Goal: Information Seeking & Learning: Learn about a topic

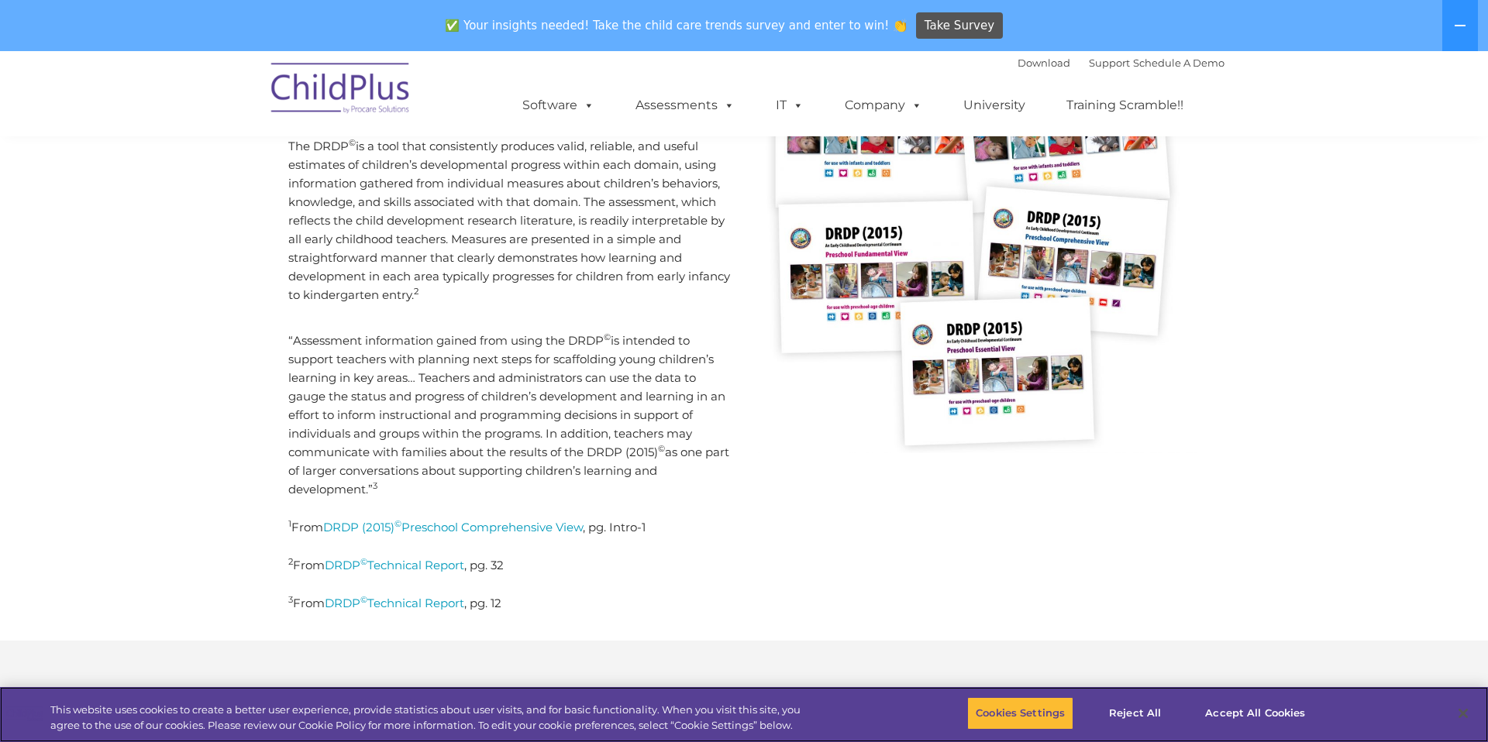
scroll to position [412, 0]
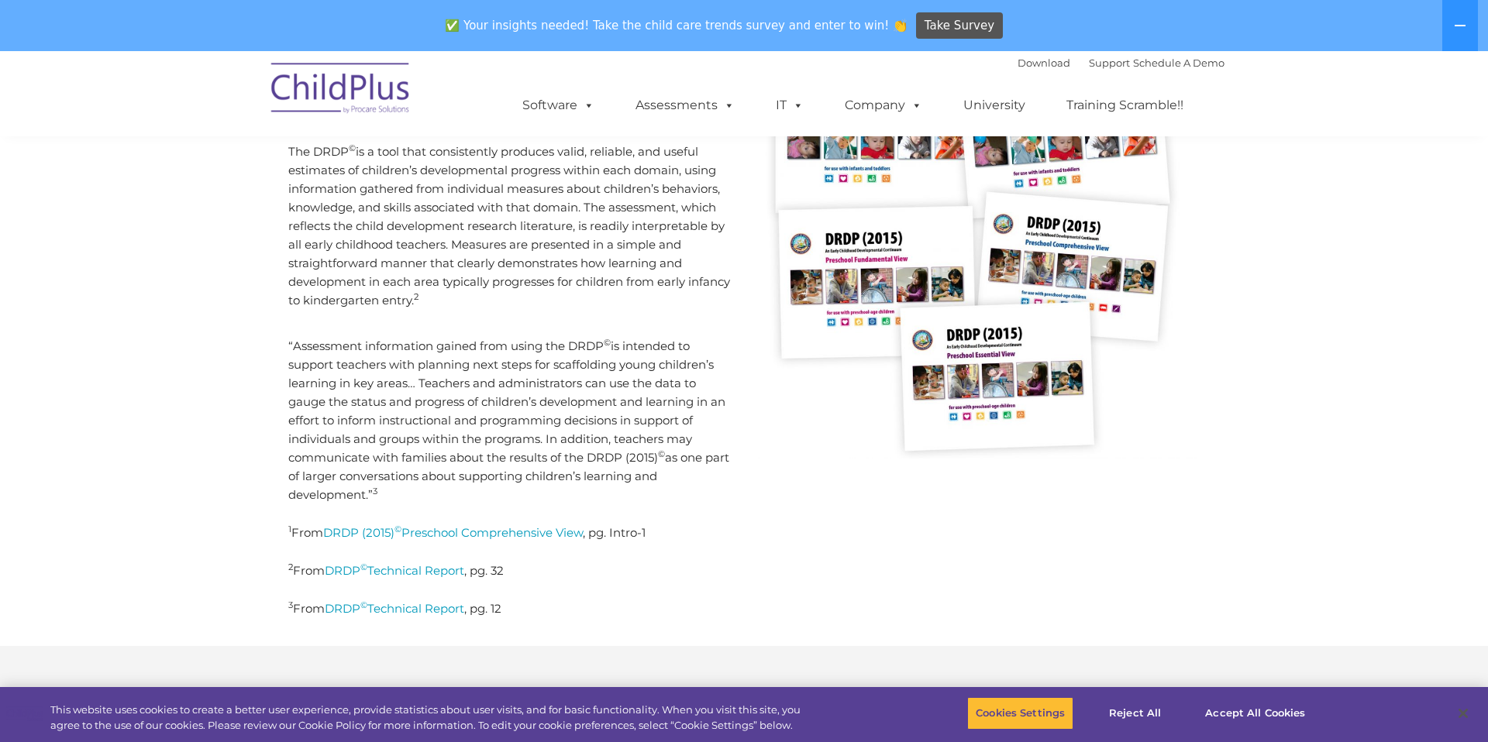
click at [512, 259] on p "The DRDP © is a tool that consistently produces valid, reliable, and useful est…" at bounding box center [510, 226] width 445 height 167
click at [466, 529] on link "DRDP (2015) © Preschool Comprehensive View" at bounding box center [453, 532] width 260 height 15
click at [466, 437] on p "“Assessment information gained from using the DRDP © is intended to support tea…" at bounding box center [510, 420] width 445 height 167
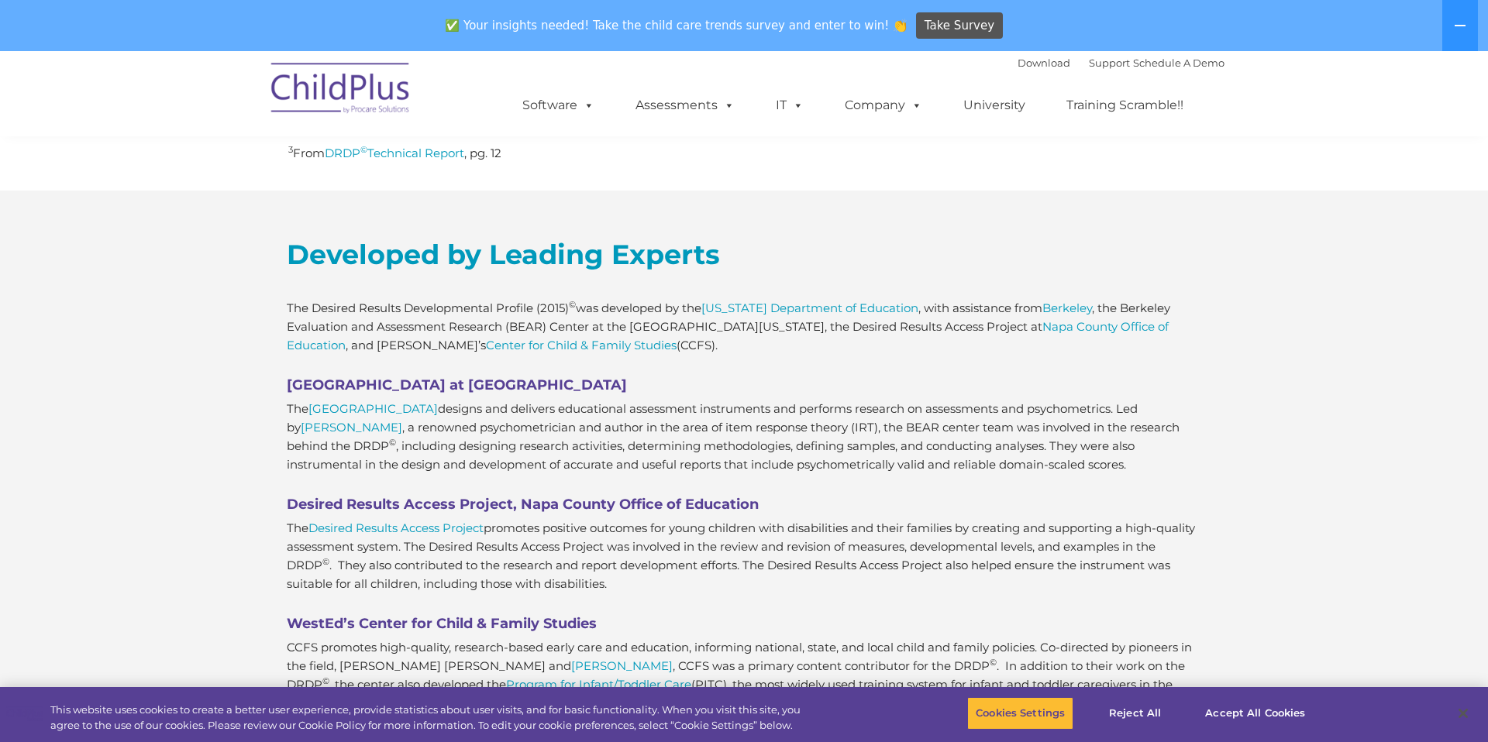
scroll to position [895, 0]
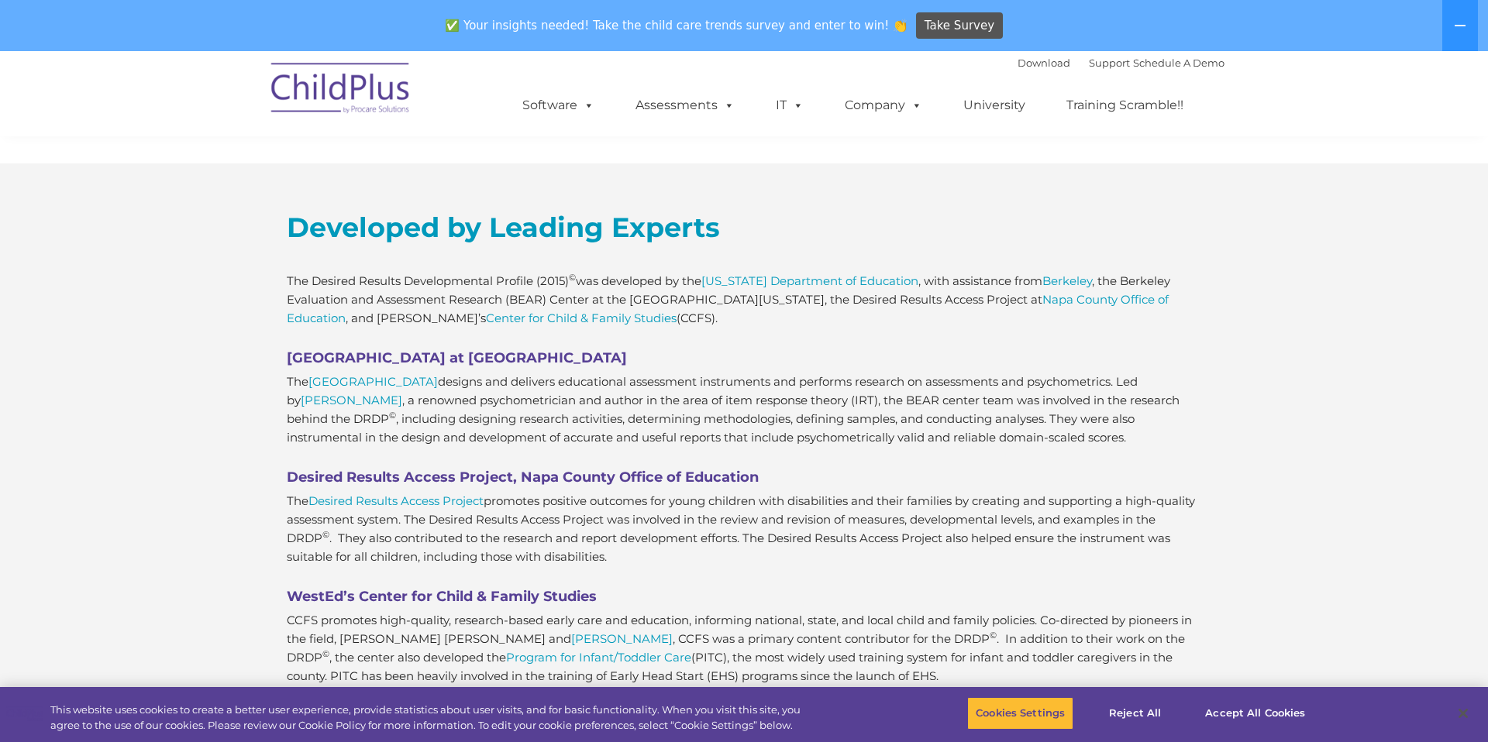
click at [508, 398] on p "The BEAR Center designs and delivers educational assessment instruments and per…" at bounding box center [744, 410] width 914 height 74
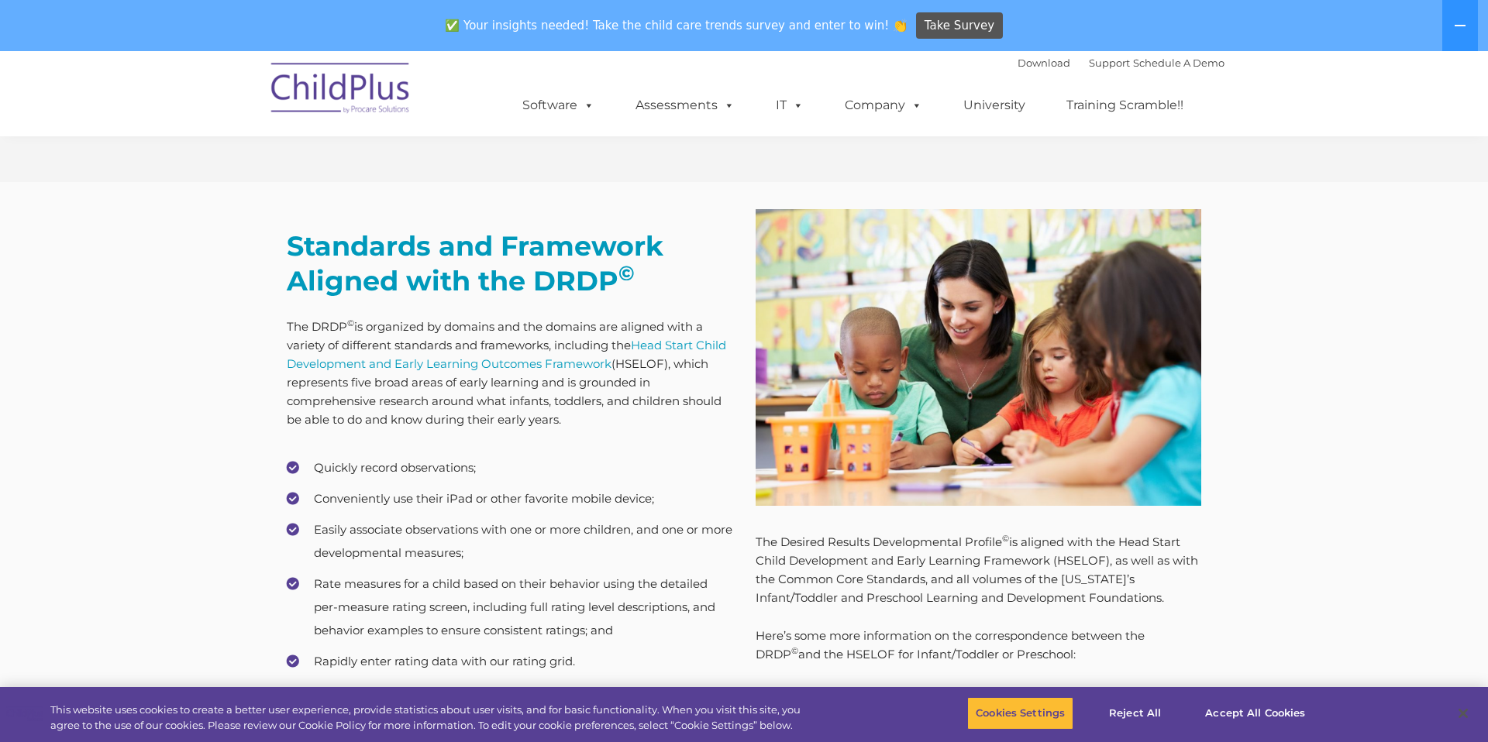
scroll to position [1449, 0]
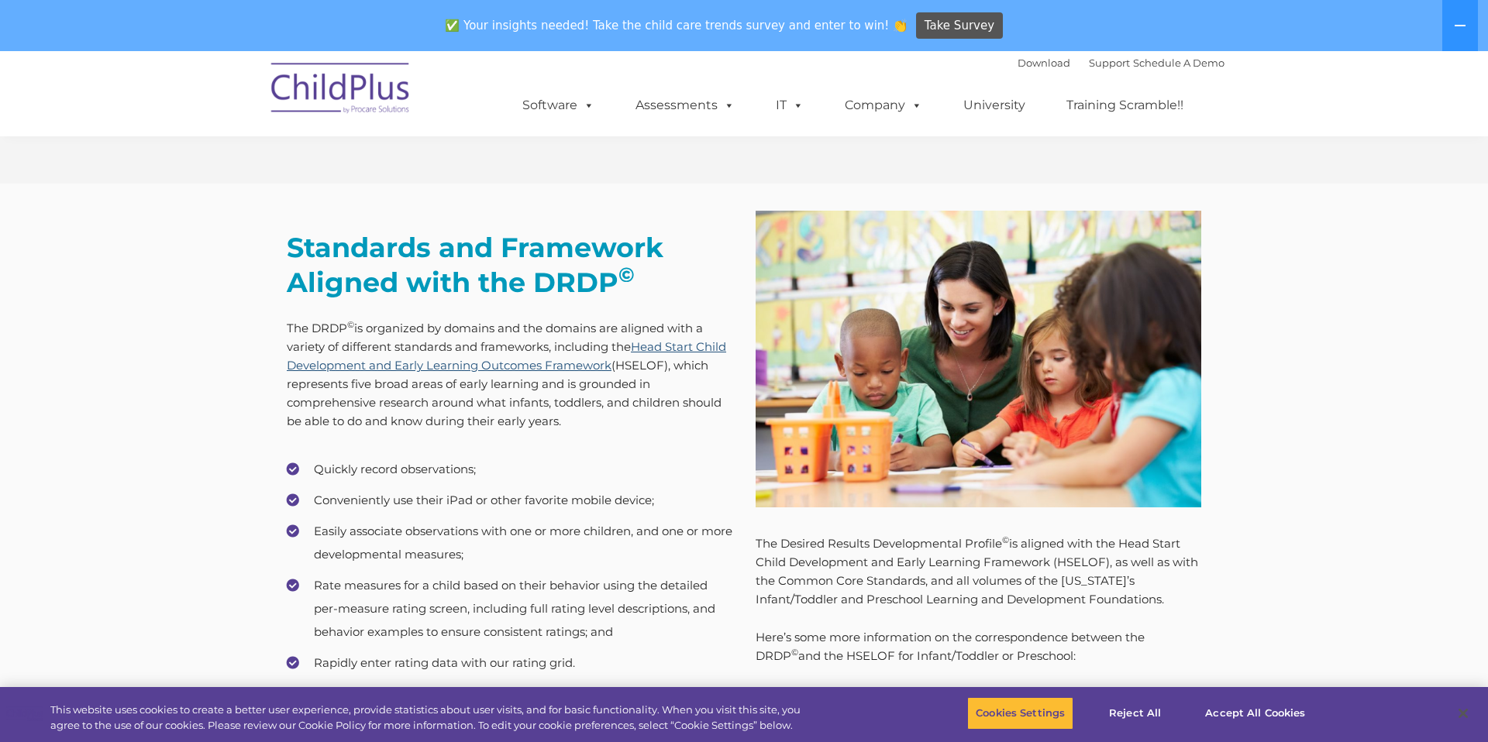
click at [520, 360] on link "Head Start Child Development and Early Learning Outcomes Framework" at bounding box center [506, 355] width 439 height 33
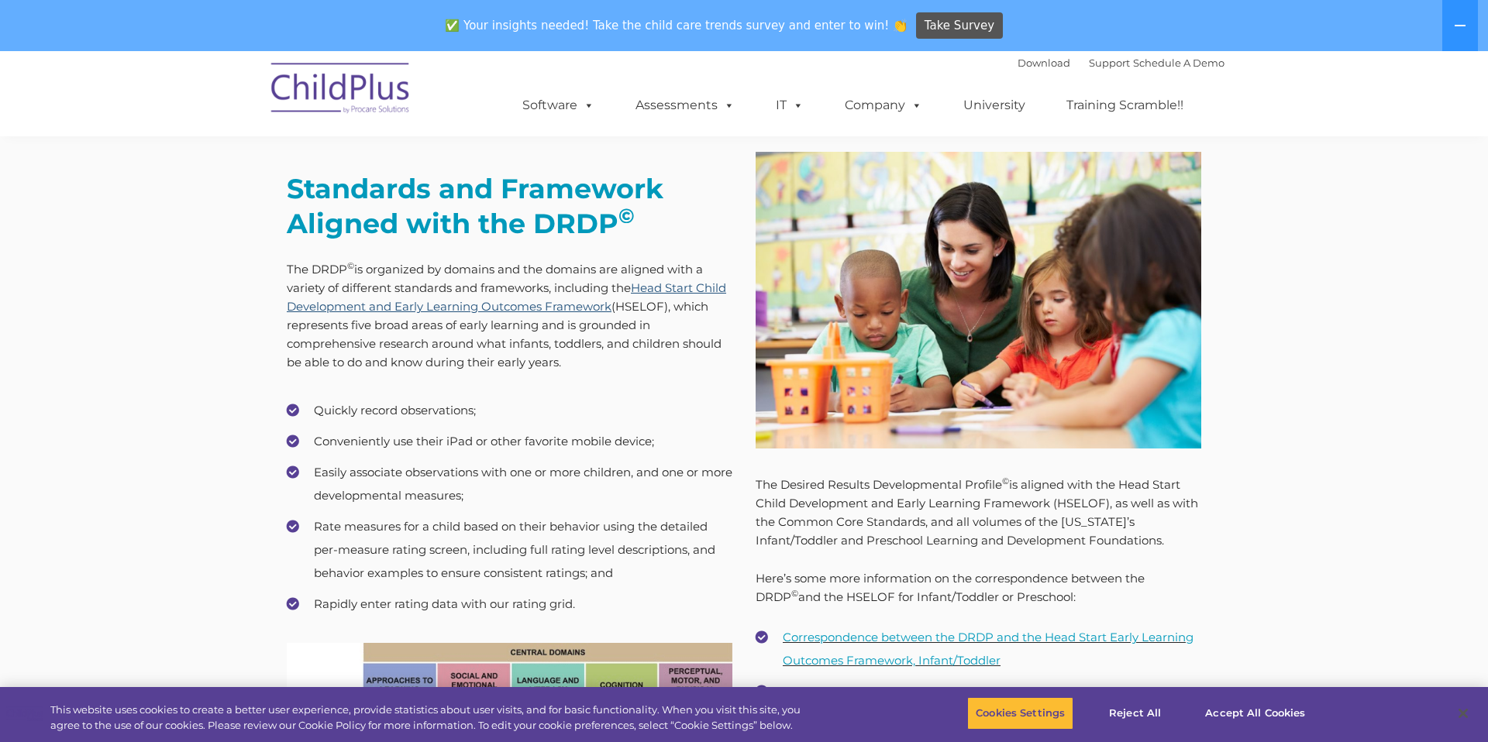
scroll to position [1511, 0]
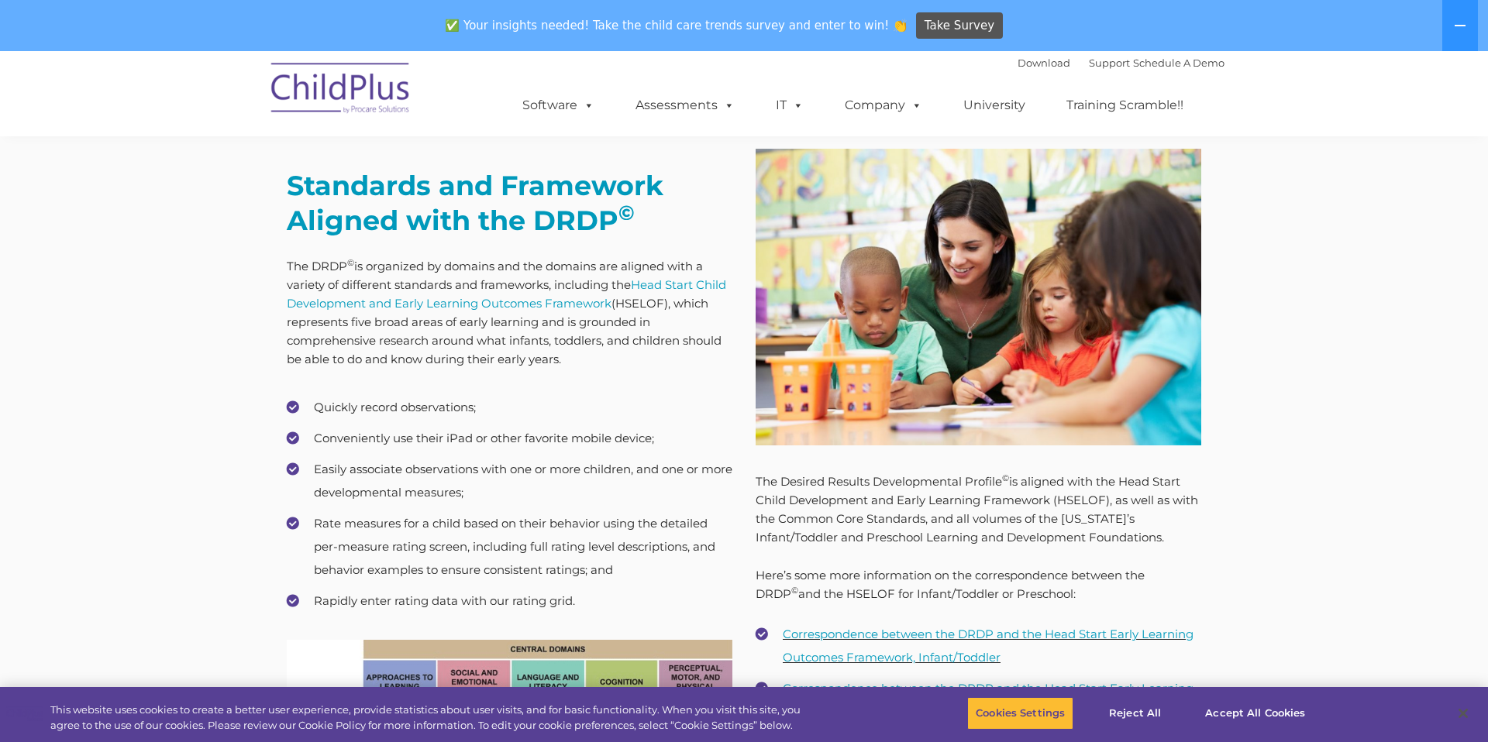
click at [622, 339] on p "The DRDP © is organized by domains and the domains are aligned with a variety o…" at bounding box center [510, 313] width 446 height 112
click at [468, 355] on p "The DRDP © is organized by domains and the domains are aligned with a variety o…" at bounding box center [510, 313] width 446 height 112
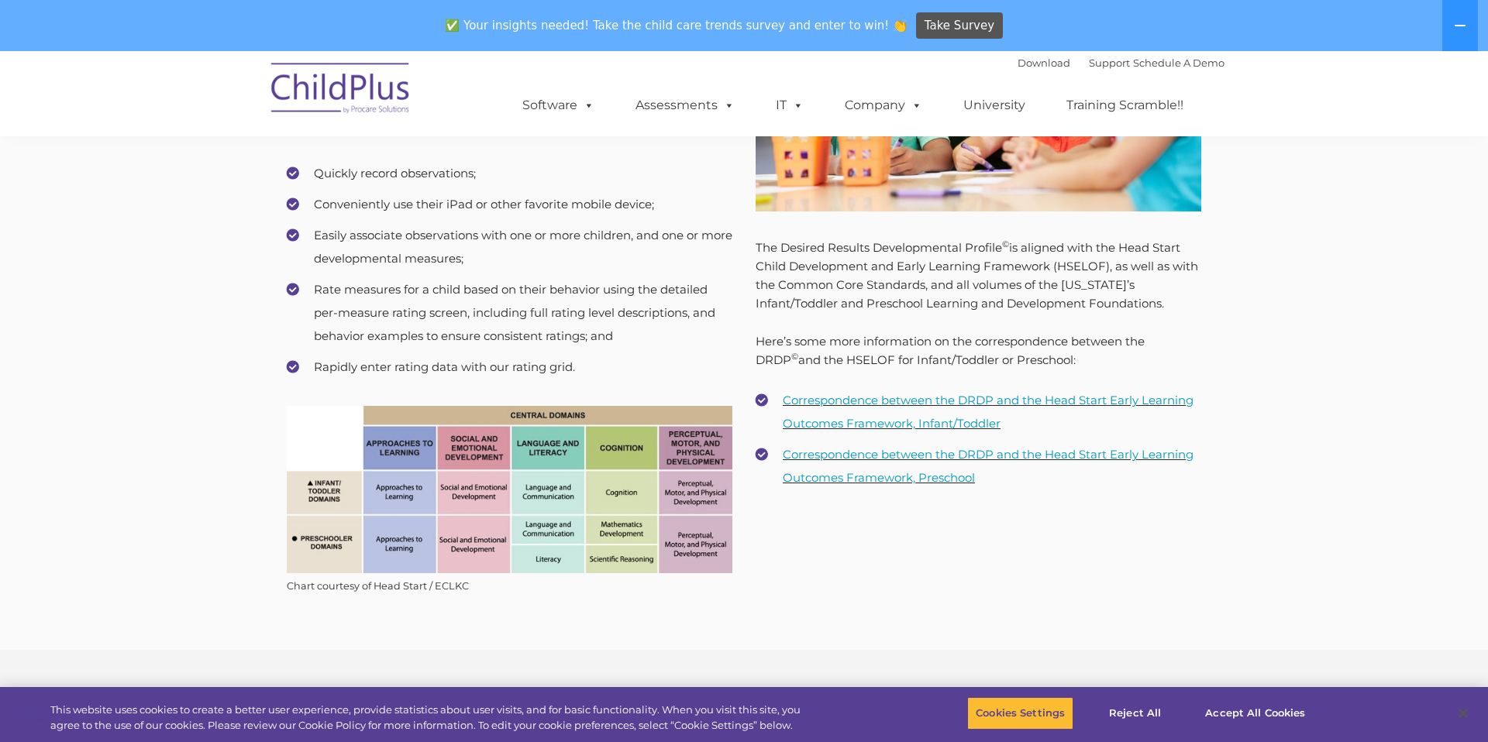
scroll to position [1750, 0]
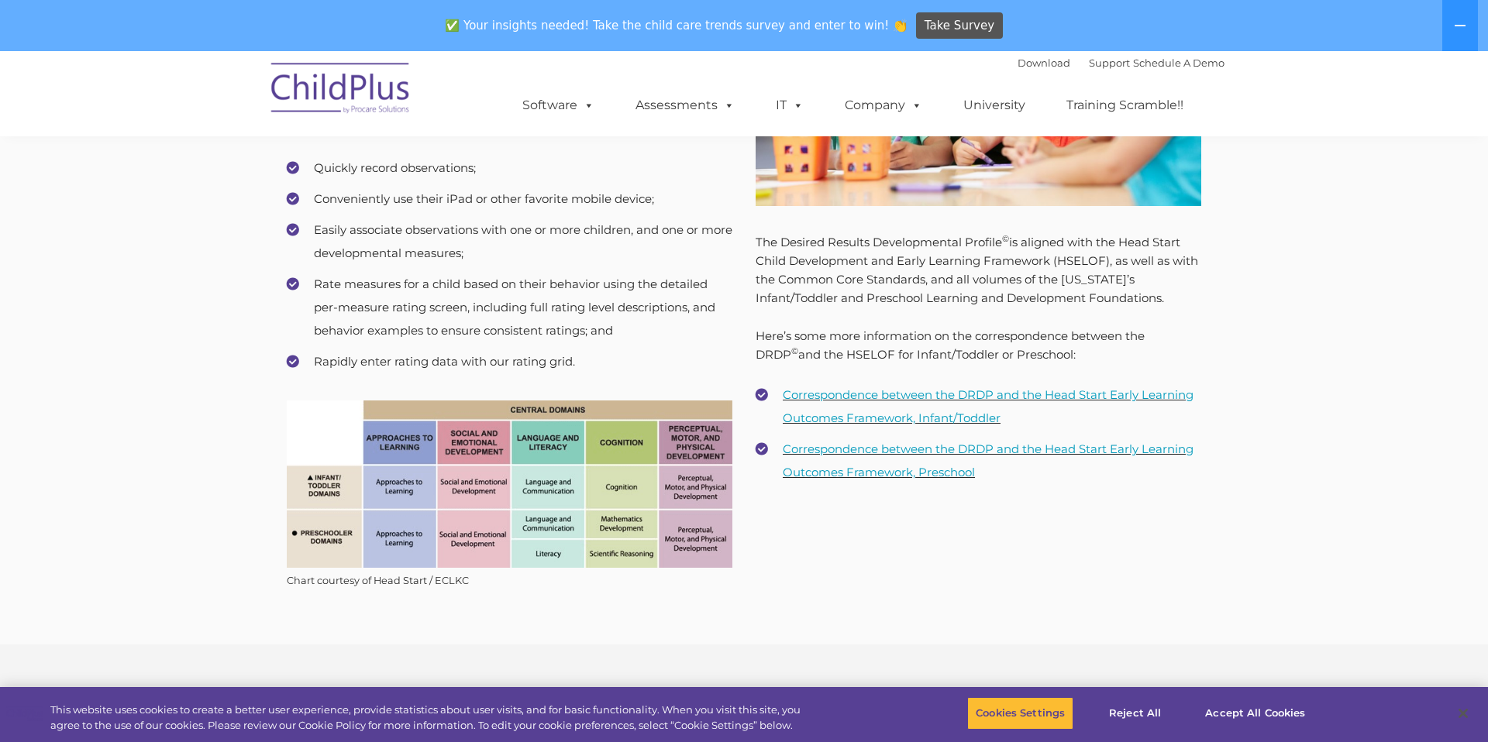
click at [449, 247] on li "Easily associate observations with one or more children, and one or more develo…" at bounding box center [510, 242] width 446 height 46
click at [480, 332] on li "Rate measures for a child based on their behavior using the detailed per-measur…" at bounding box center [510, 308] width 446 height 70
click at [608, 304] on li "Rate measures for a child based on their behavior using the detailed per-measur…" at bounding box center [510, 308] width 446 height 70
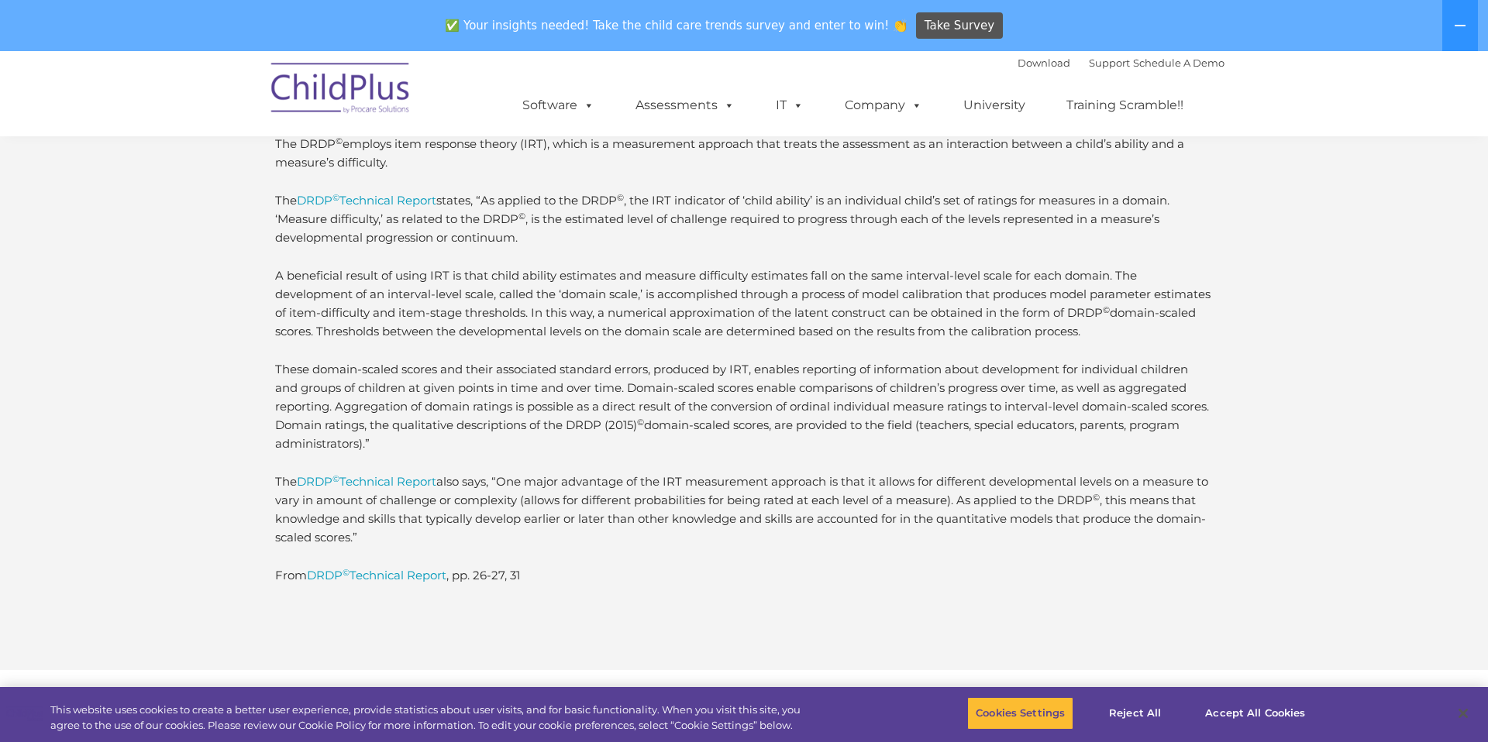
scroll to position [2365, 0]
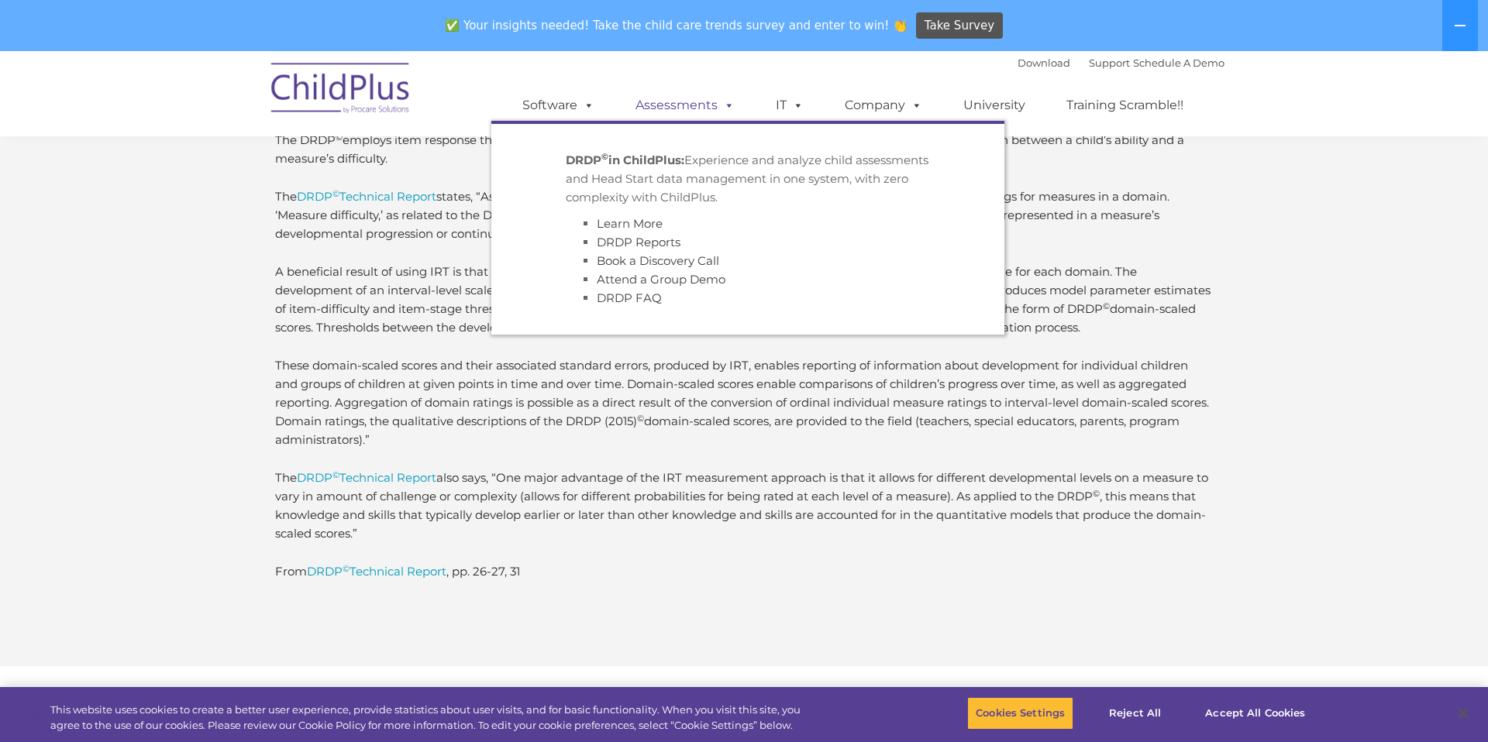
click at [681, 93] on link "Assessments" at bounding box center [685, 105] width 130 height 31
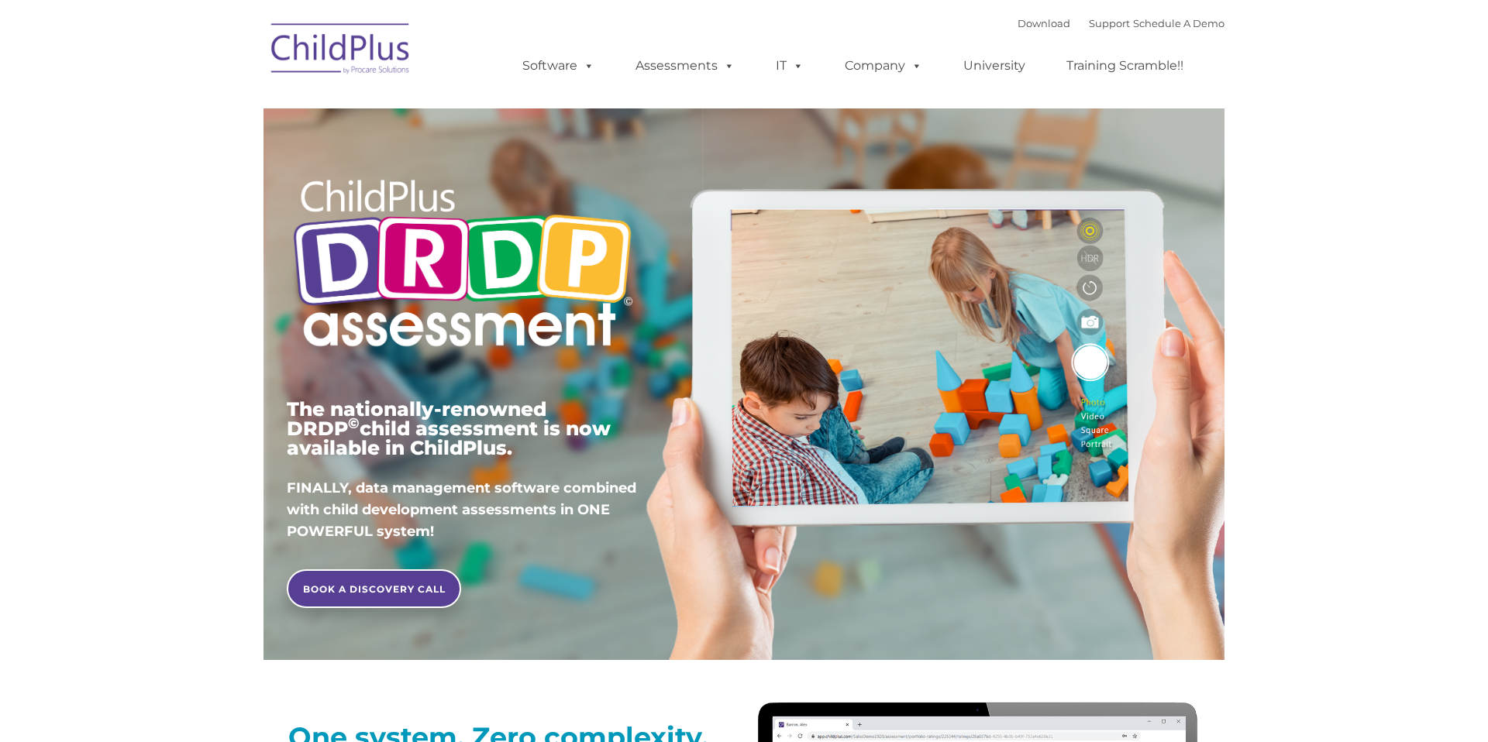
type input ""
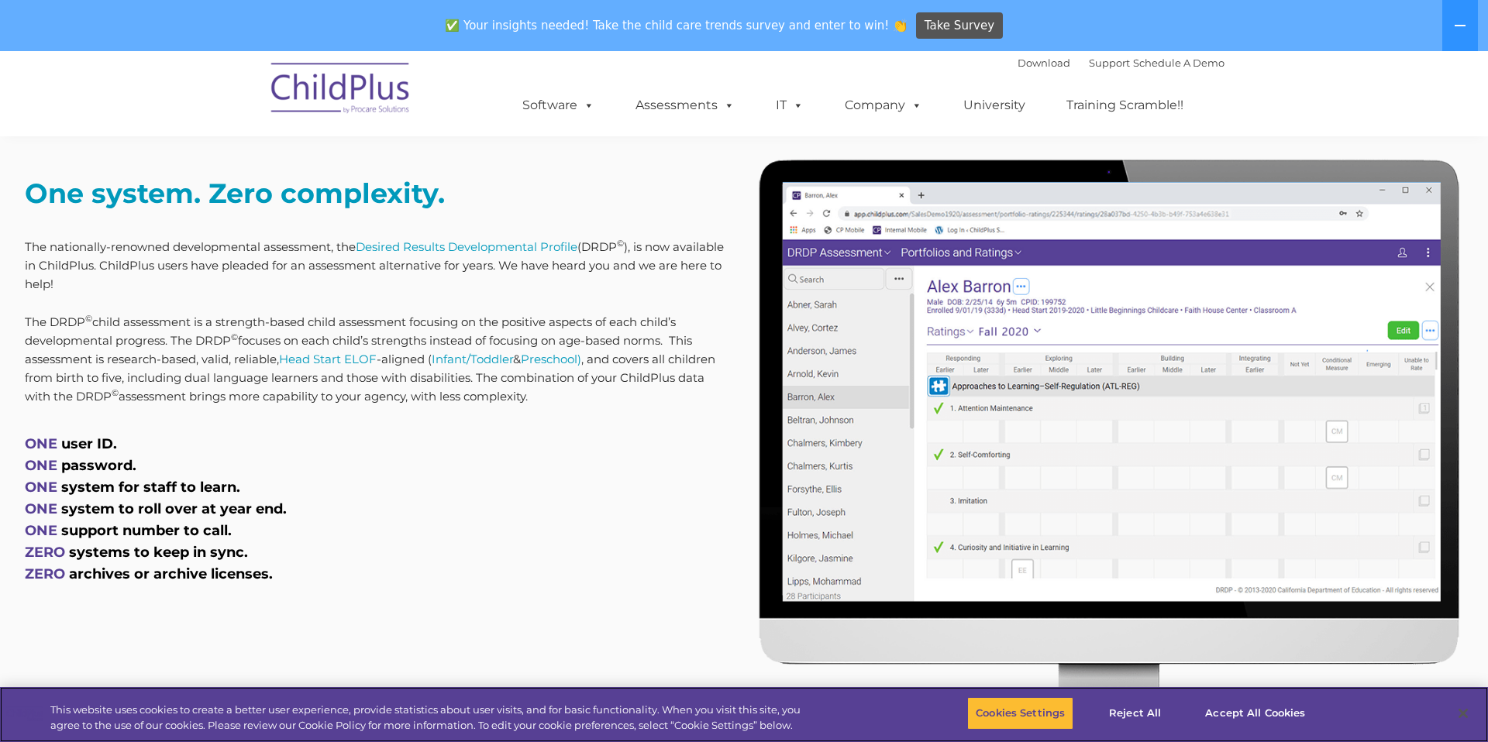
scroll to position [614, 0]
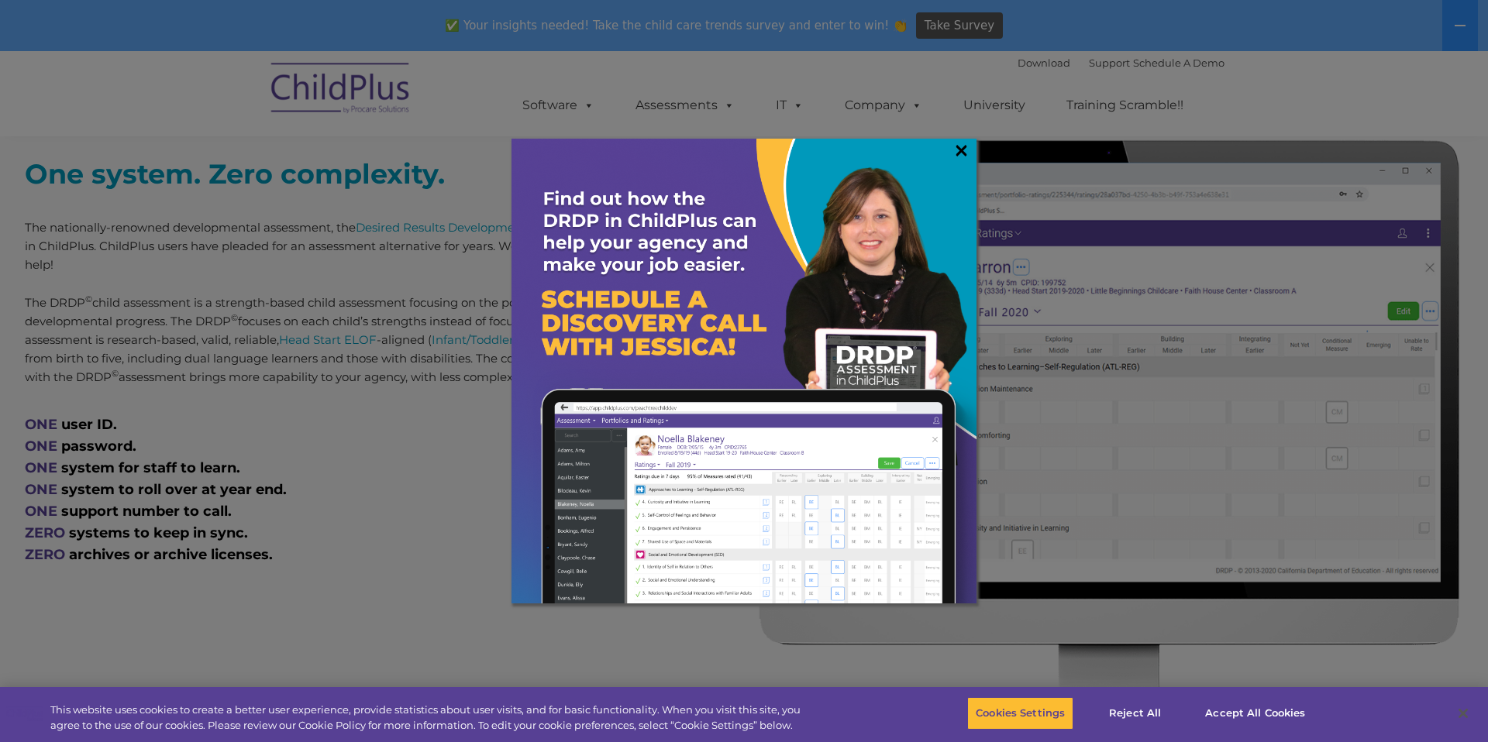
click at [957, 155] on link "×" at bounding box center [961, 150] width 18 height 15
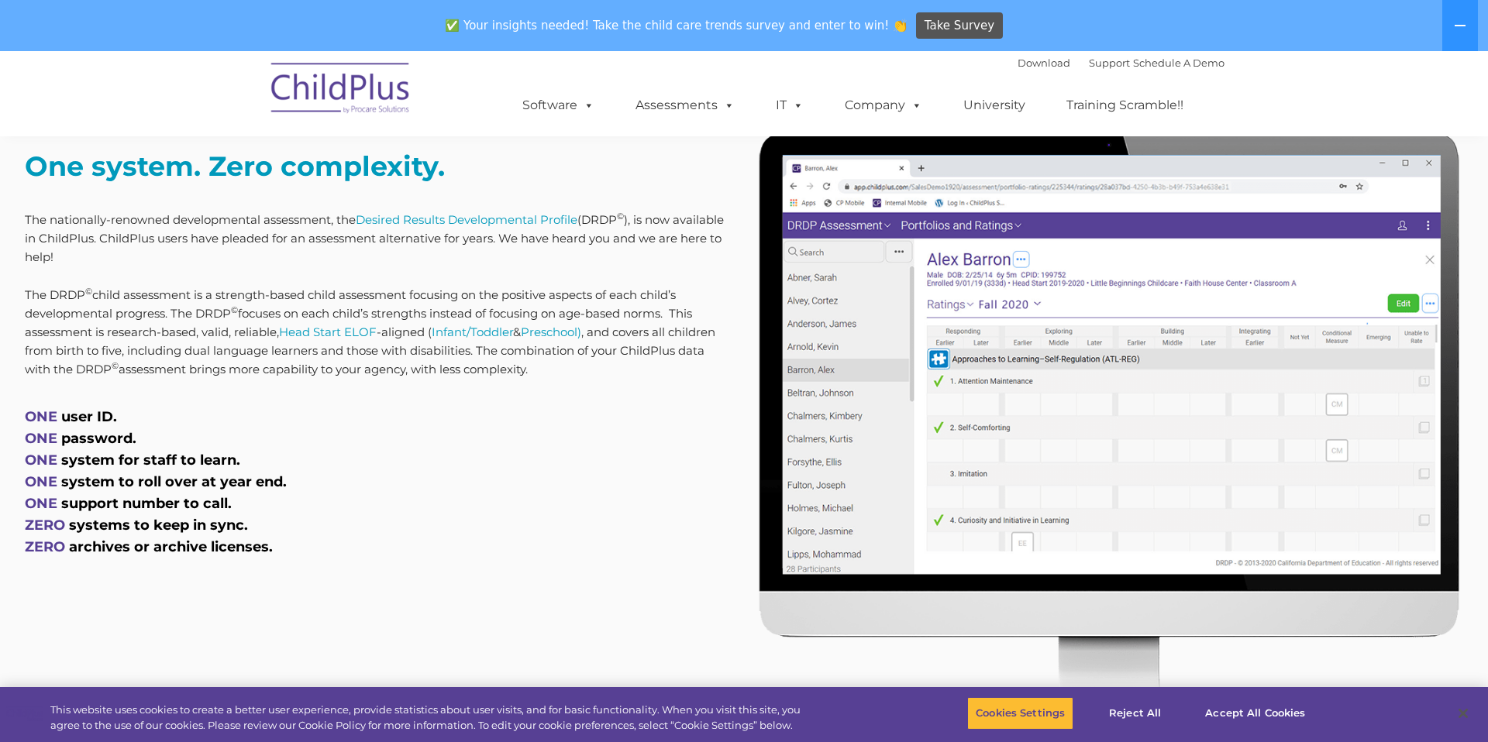
scroll to position [625, 0]
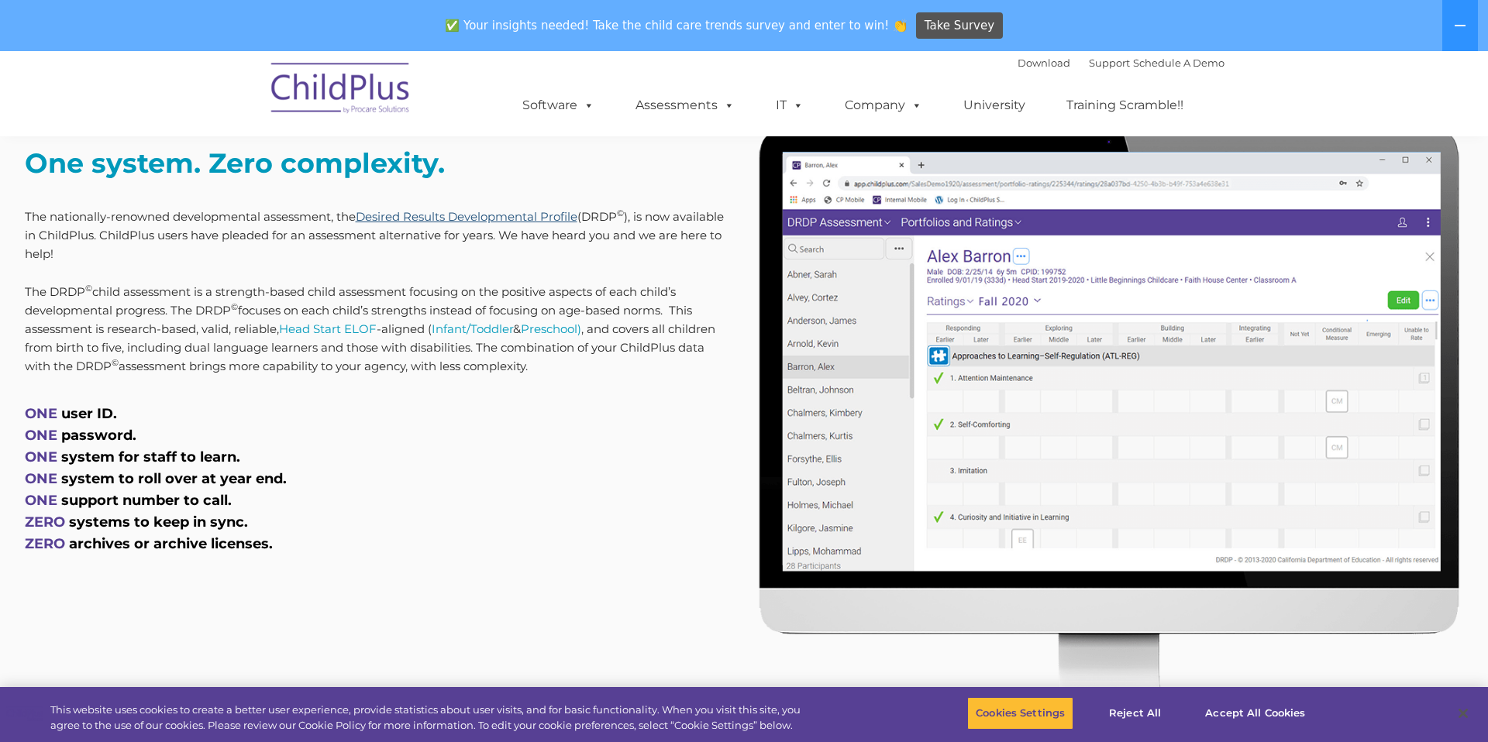
click at [494, 215] on link "Desired Results Developmental Profile" at bounding box center [467, 216] width 222 height 15
